Goal: Transaction & Acquisition: Purchase product/service

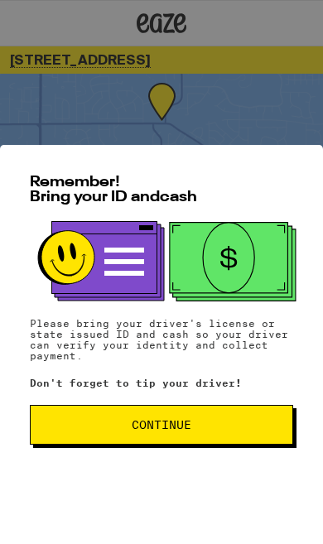
click at [227, 413] on button "Continue" at bounding box center [161, 425] width 263 height 40
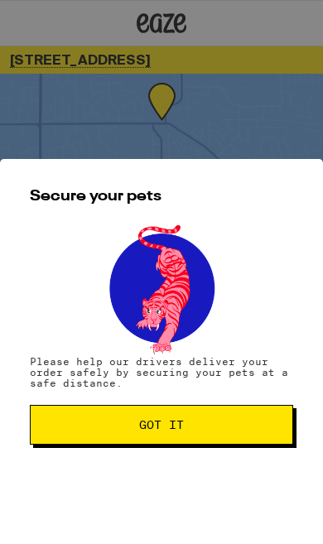
click at [248, 417] on button "Got it" at bounding box center [161, 425] width 263 height 40
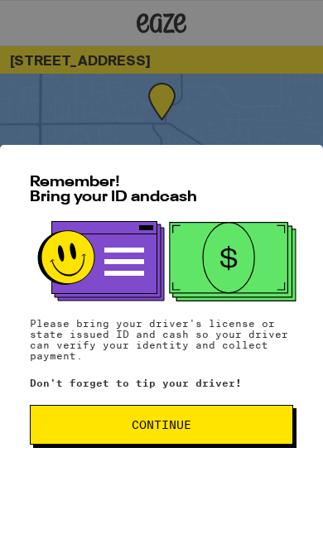
click at [231, 430] on span "Continue" at bounding box center [161, 425] width 235 height 12
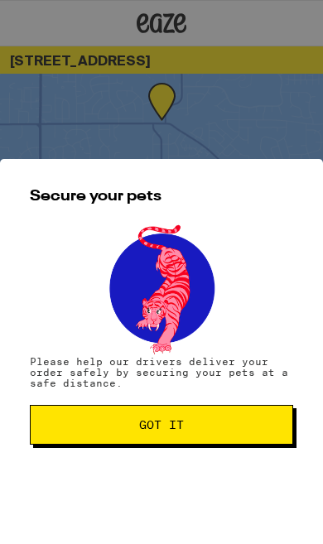
click at [225, 437] on button "Got it" at bounding box center [161, 425] width 263 height 40
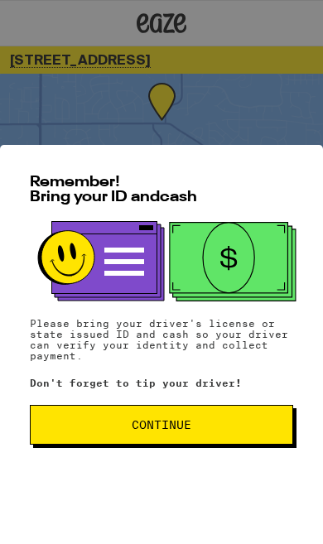
click at [91, 440] on button "Continue" at bounding box center [161, 425] width 263 height 40
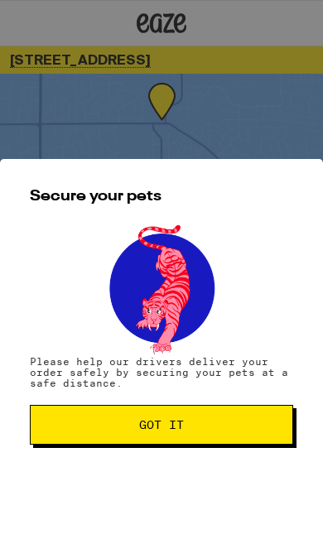
click at [101, 422] on span "Got it" at bounding box center [161, 425] width 235 height 12
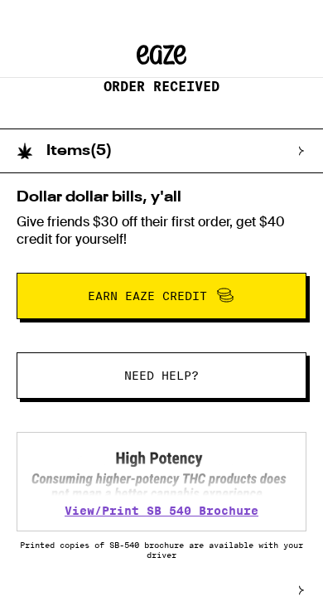
scroll to position [171, 0]
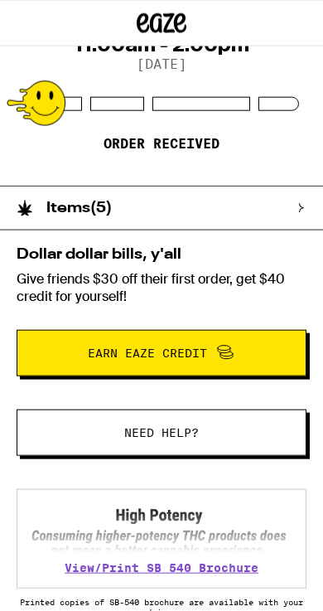
click at [274, 219] on div "Items ( 5 )" at bounding box center [153, 207] width 307 height 43
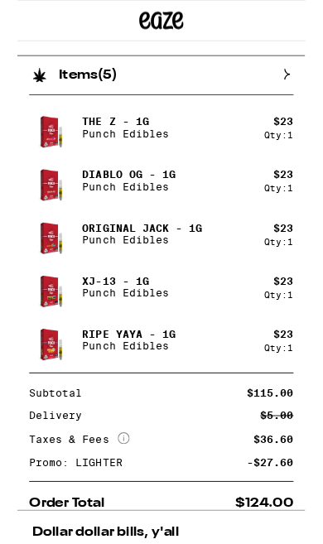
scroll to position [326, 0]
